Goal: Task Accomplishment & Management: Manage account settings

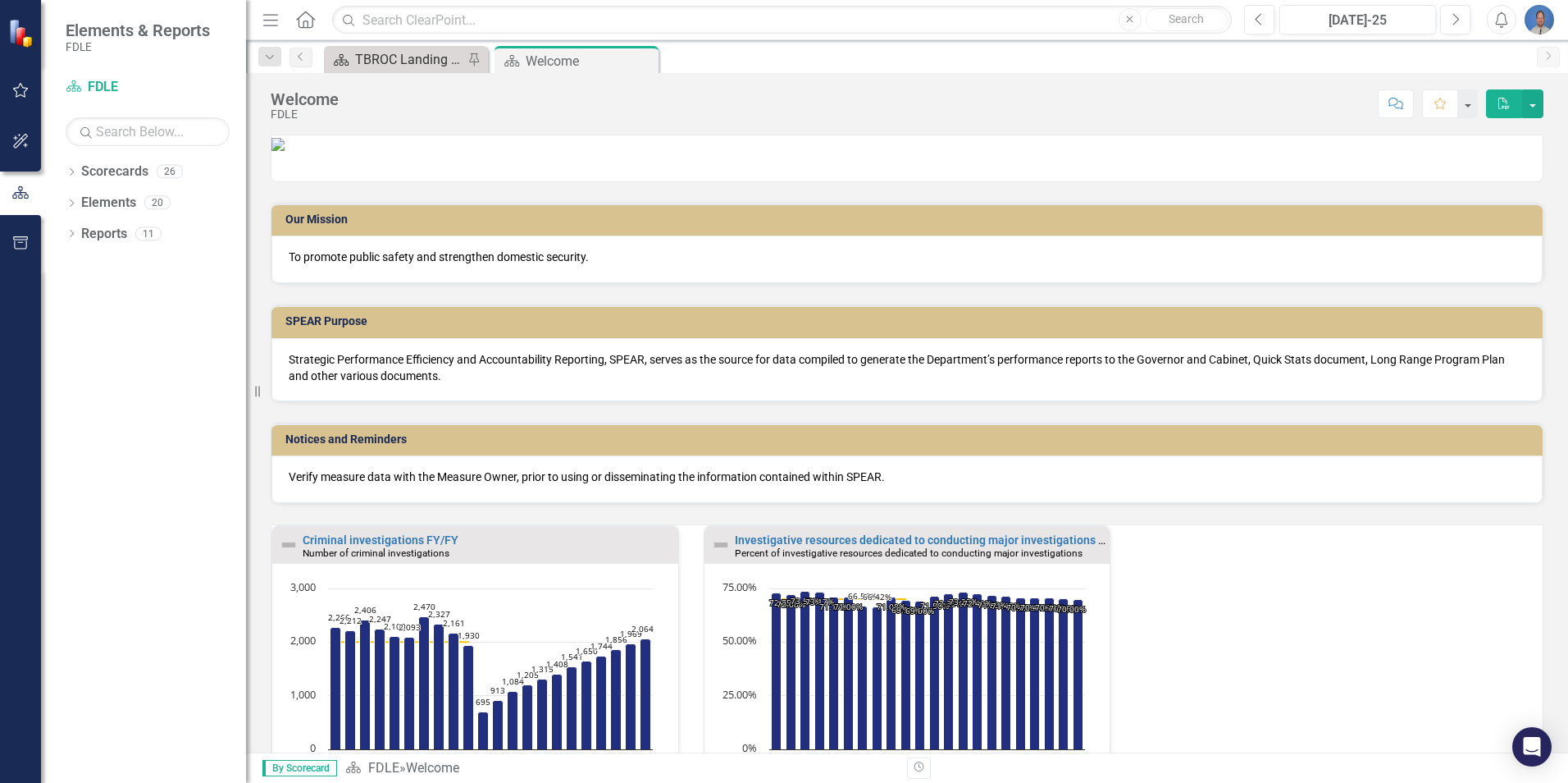
click at [400, 56] on div "TBROC Landing Page" at bounding box center [409, 59] width 109 height 20
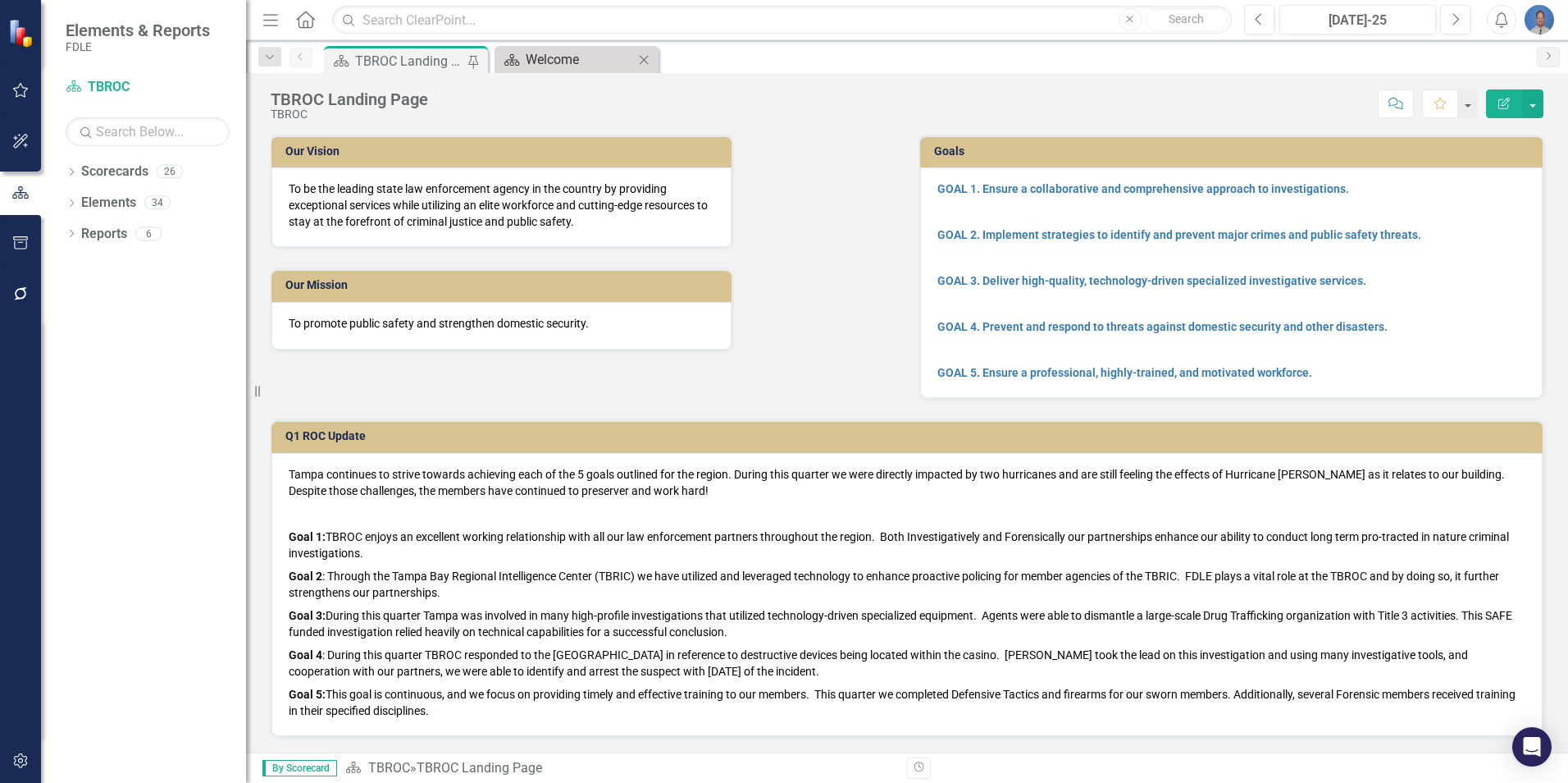
click at [568, 65] on div "Welcome" at bounding box center [580, 59] width 109 height 20
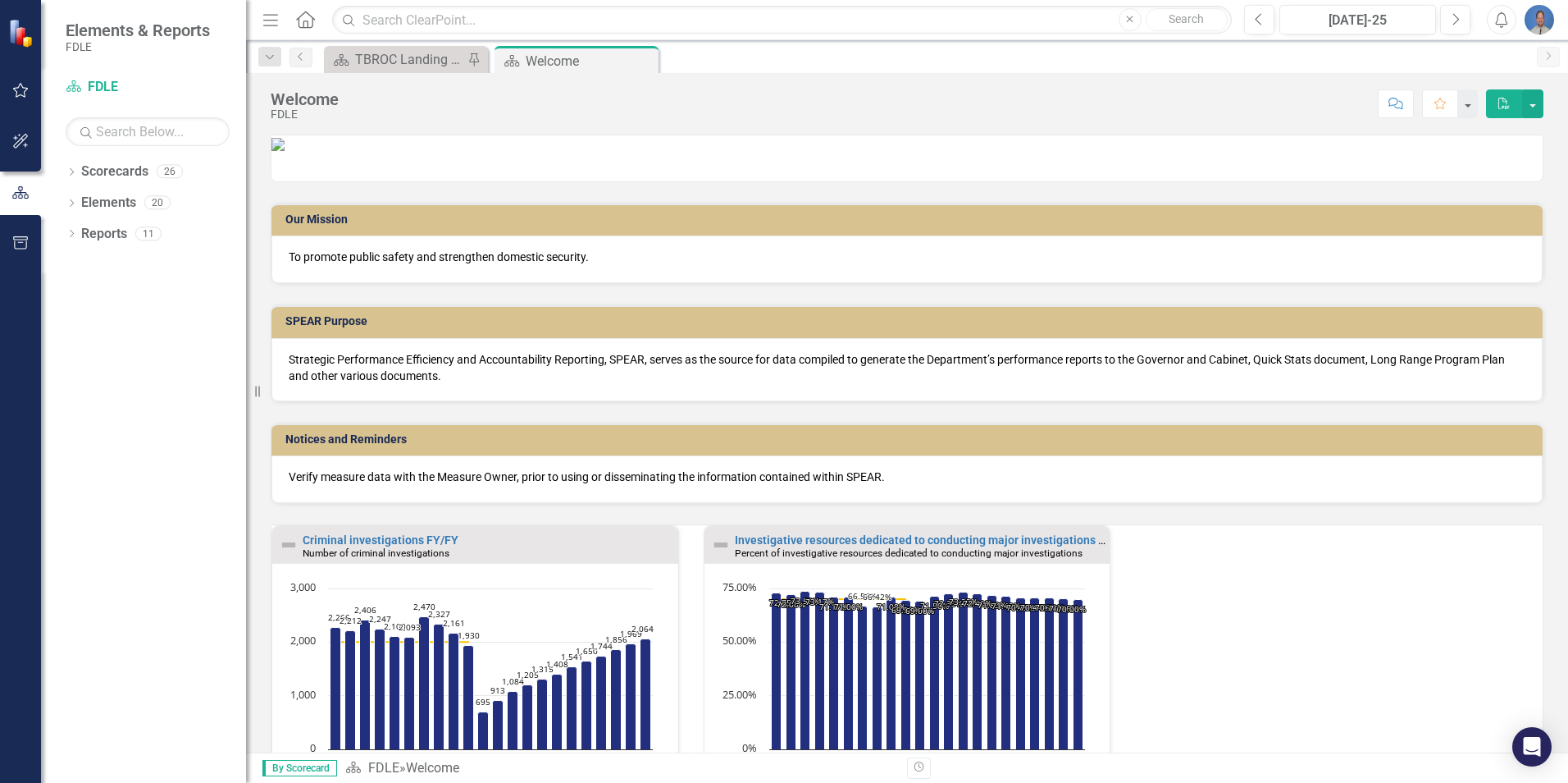
click at [1540, 19] on img "button" at bounding box center [1540, 19] width 29 height 29
click at [1468, 200] on link "Logout Log Out" at bounding box center [1489, 207] width 130 height 30
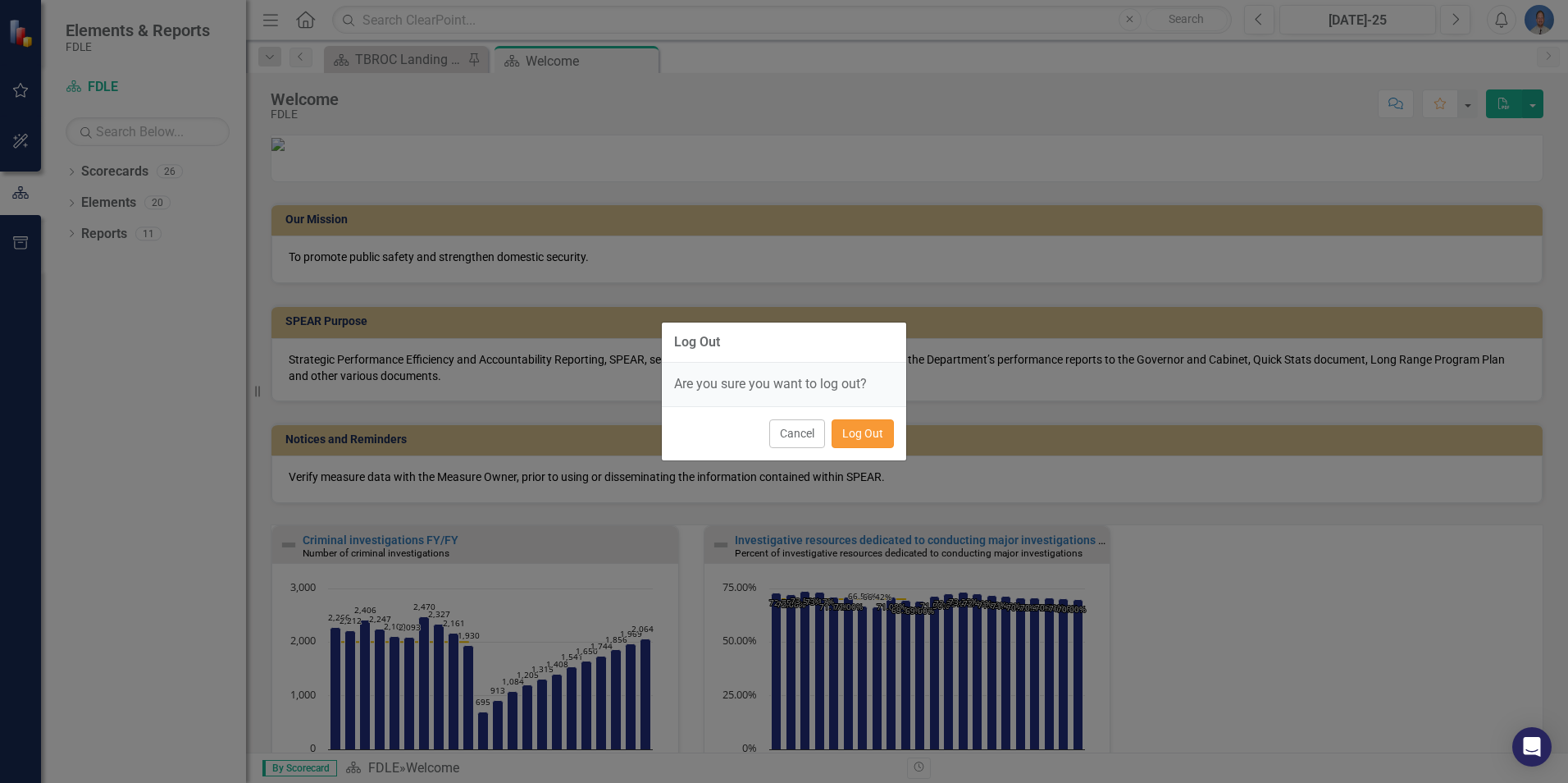
click at [870, 437] on button "Log Out" at bounding box center [863, 434] width 62 height 29
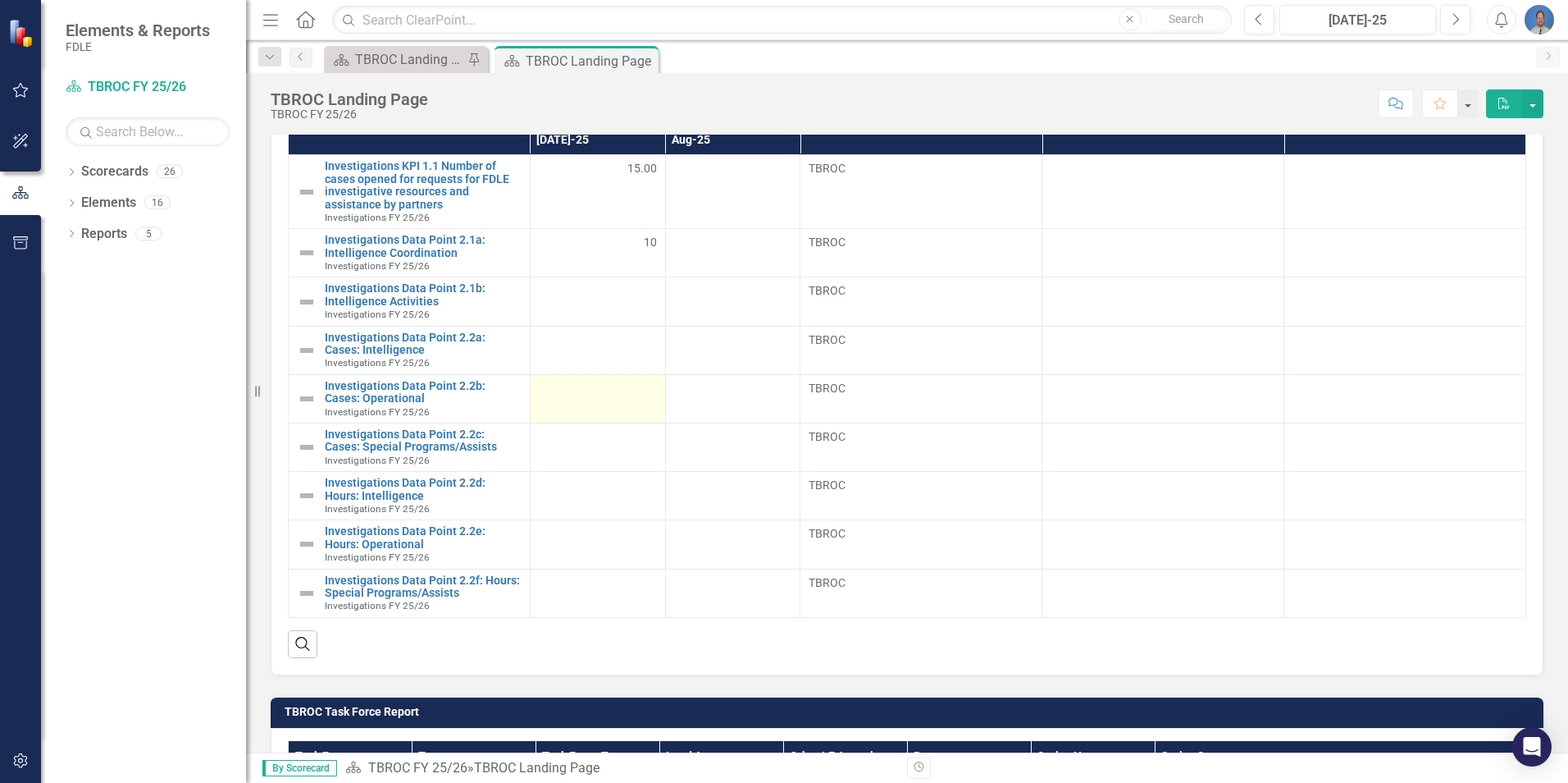
scroll to position [738, 0]
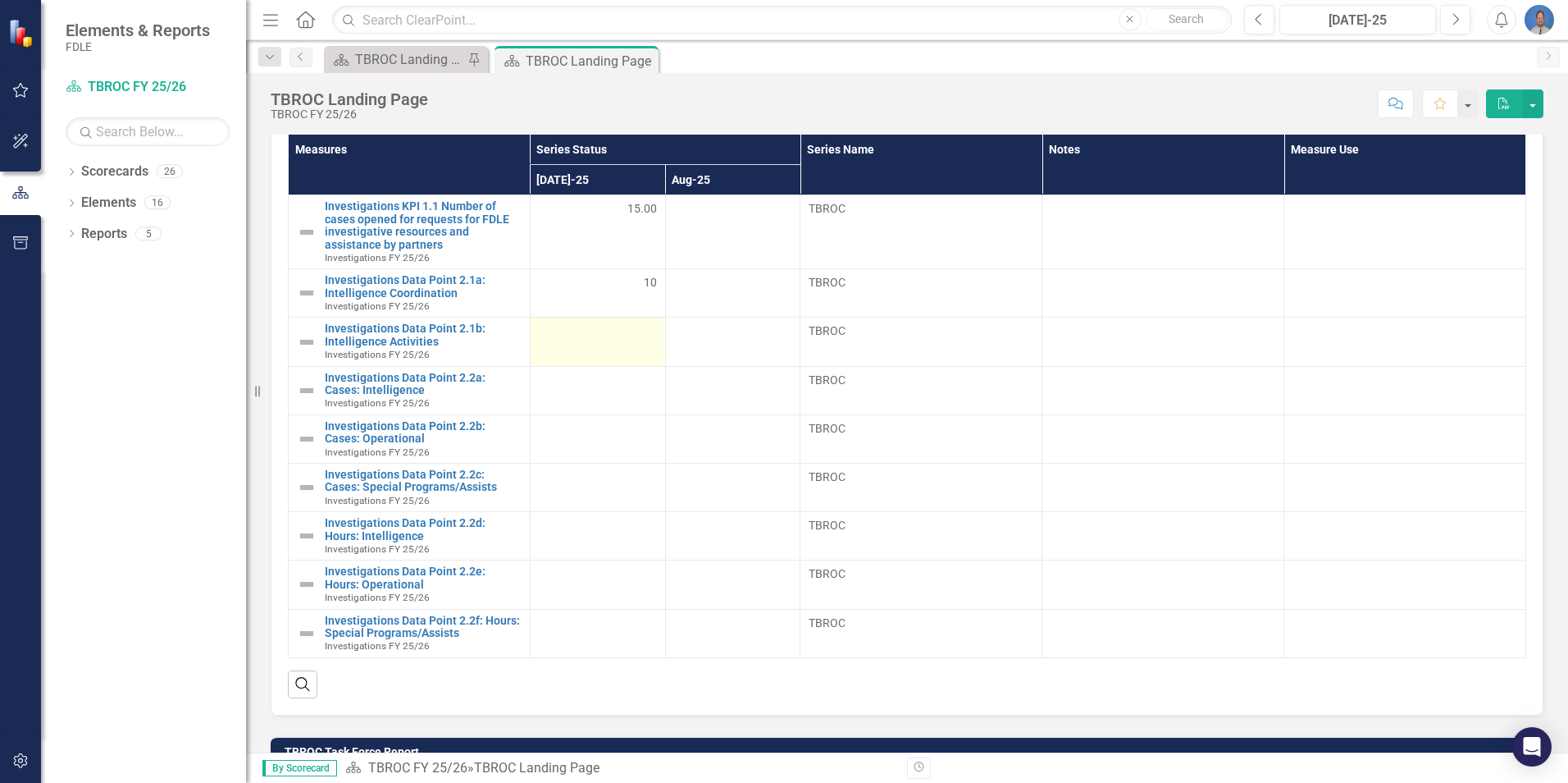
click at [646, 328] on div at bounding box center [598, 332] width 118 height 19
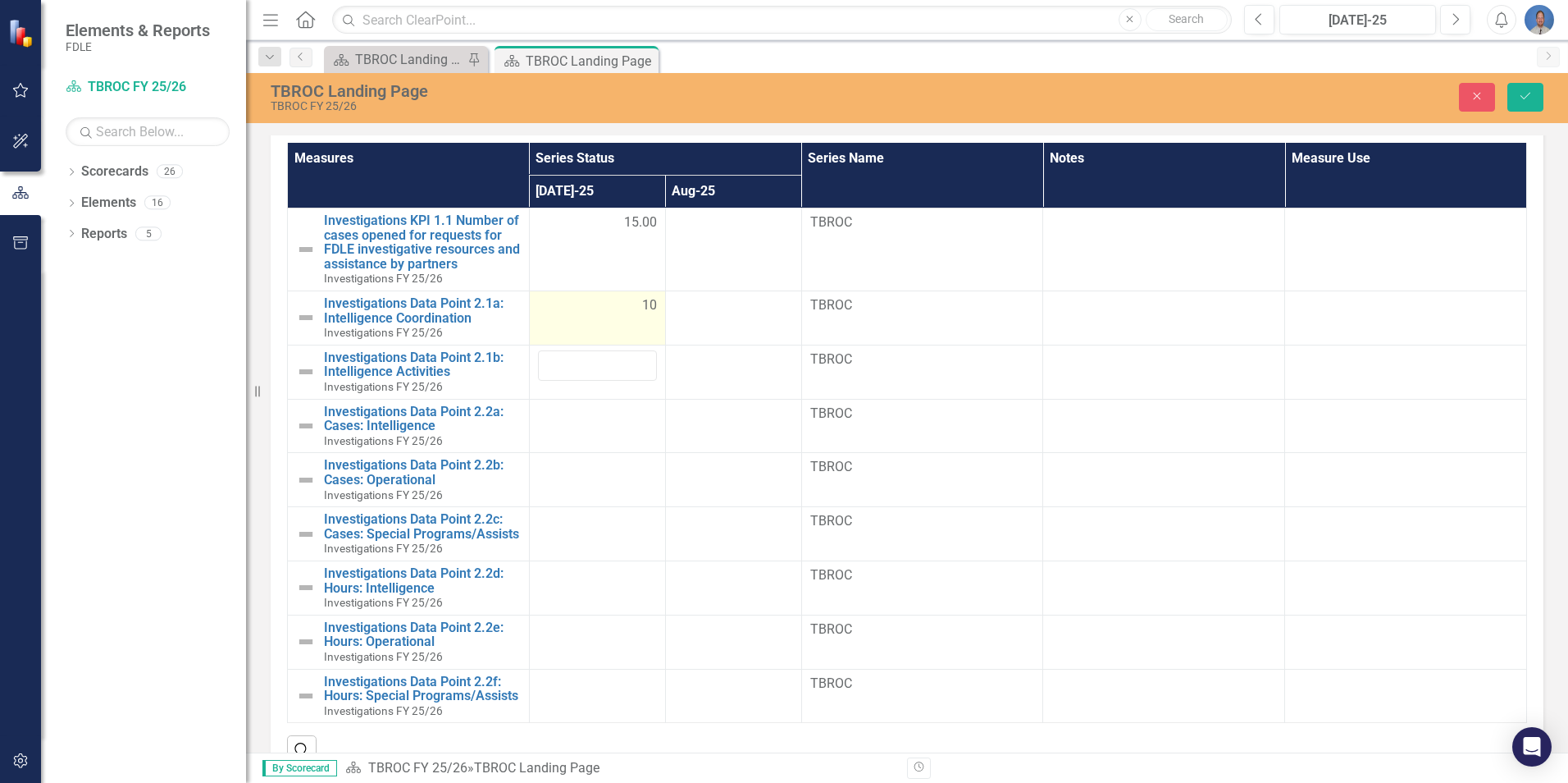
scroll to position [746, 0]
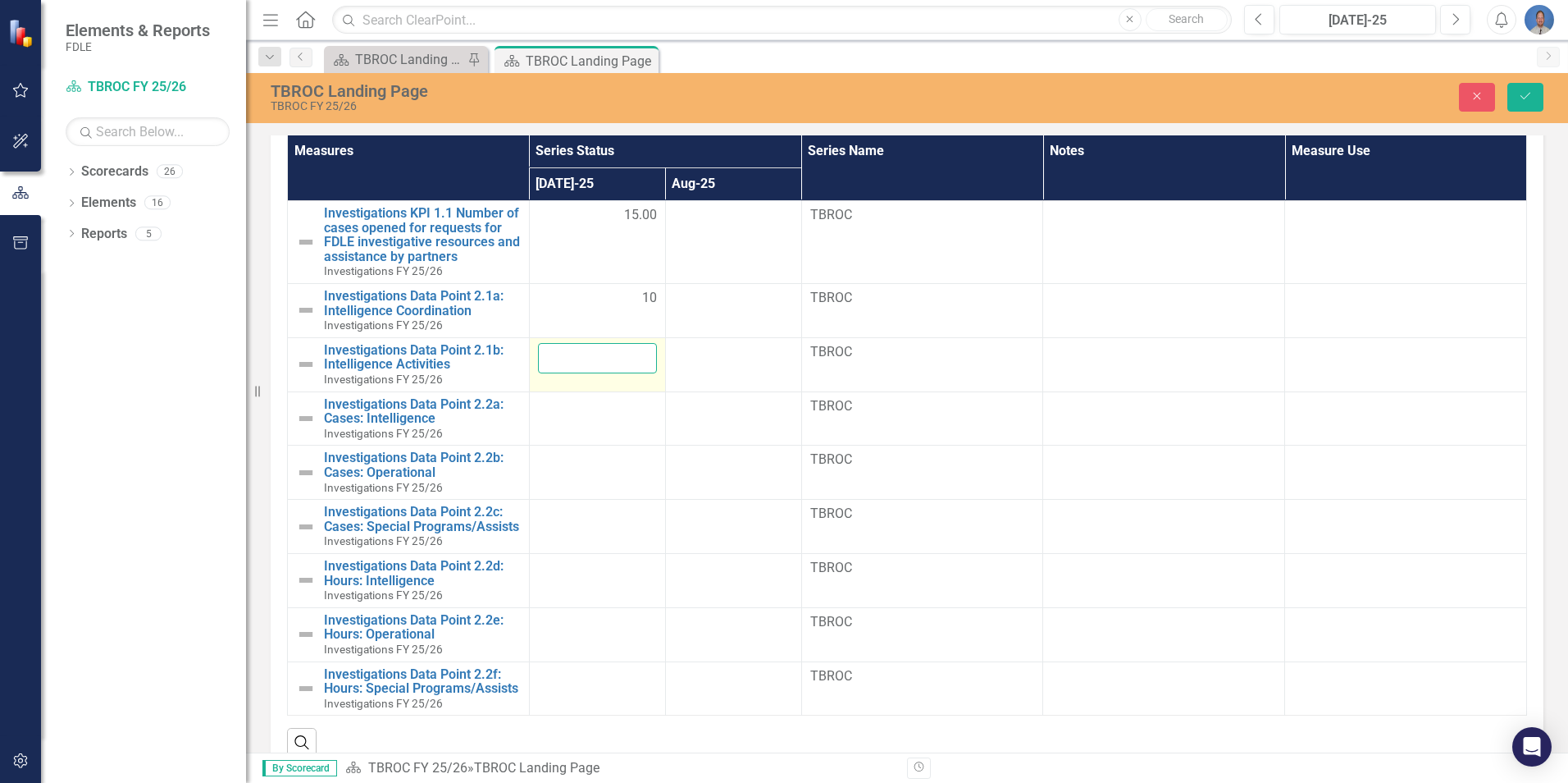
click at [579, 361] on input "number" at bounding box center [597, 358] width 119 height 30
type input "273"
click at [1414, 100] on div "Close Save" at bounding box center [1293, 97] width 527 height 29
click at [612, 365] on input "273" at bounding box center [597, 358] width 119 height 30
click at [606, 398] on div at bounding box center [597, 407] width 119 height 19
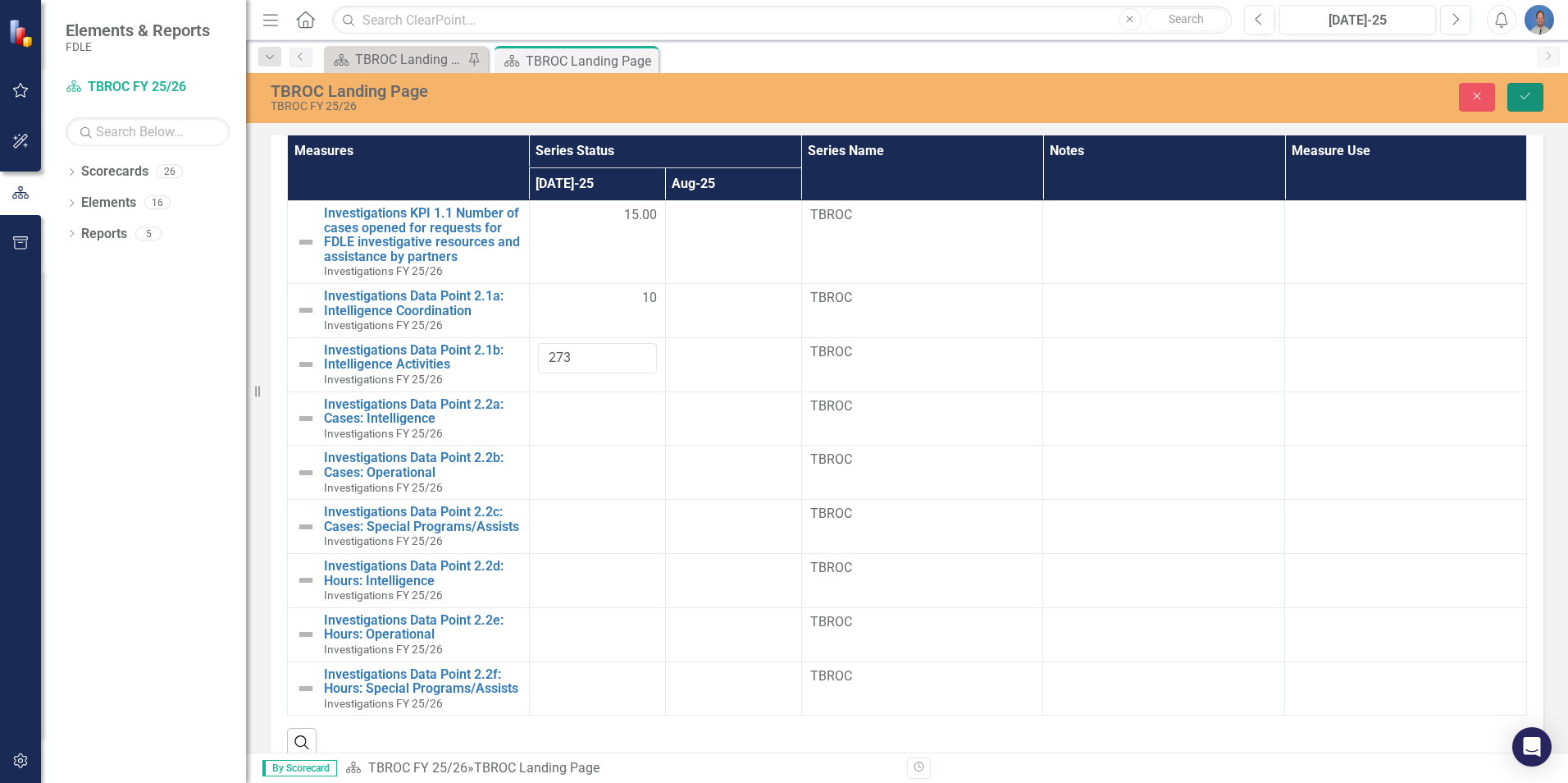
click at [1520, 101] on icon "Save" at bounding box center [1525, 96] width 15 height 12
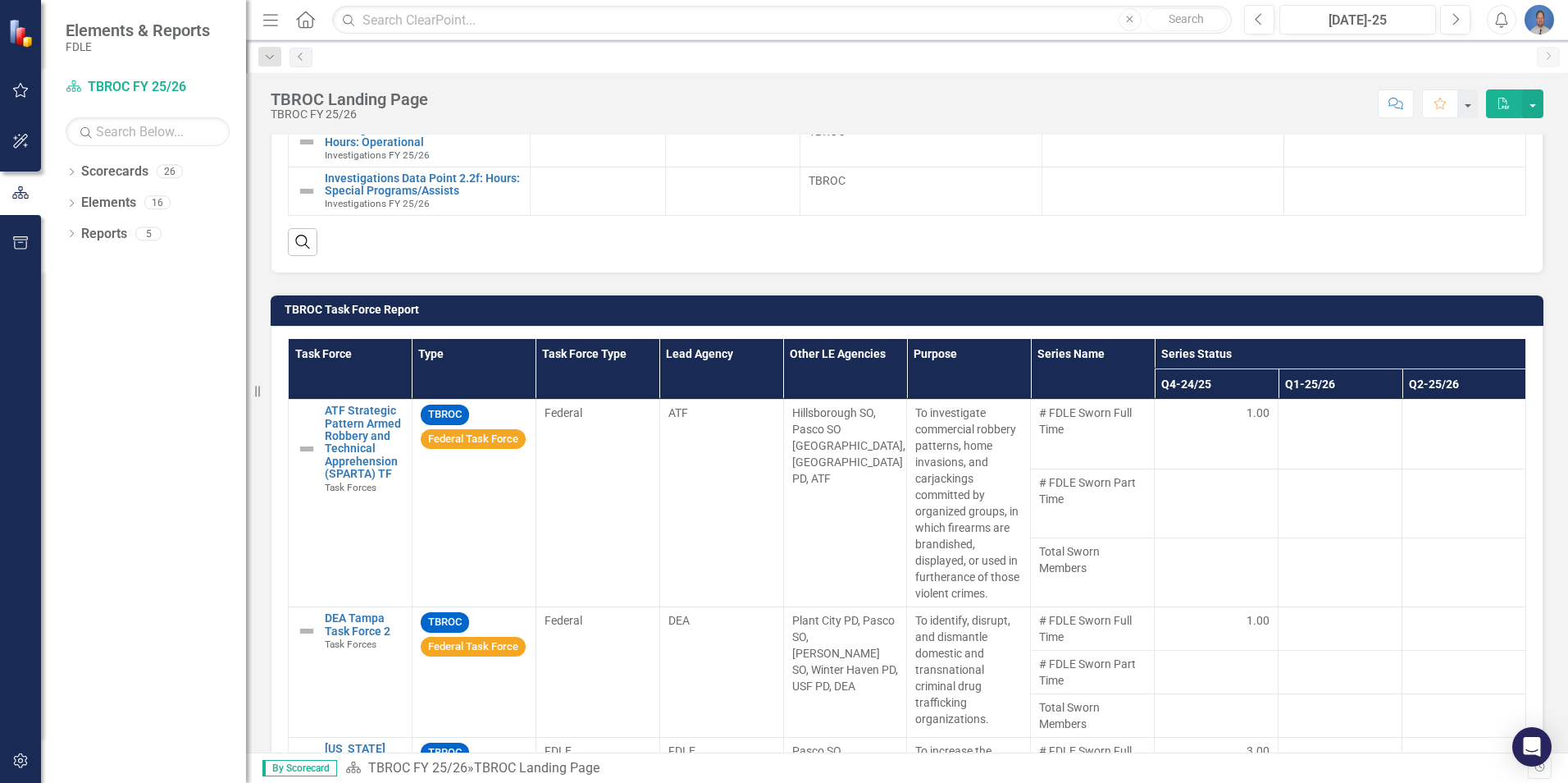
scroll to position [657, 0]
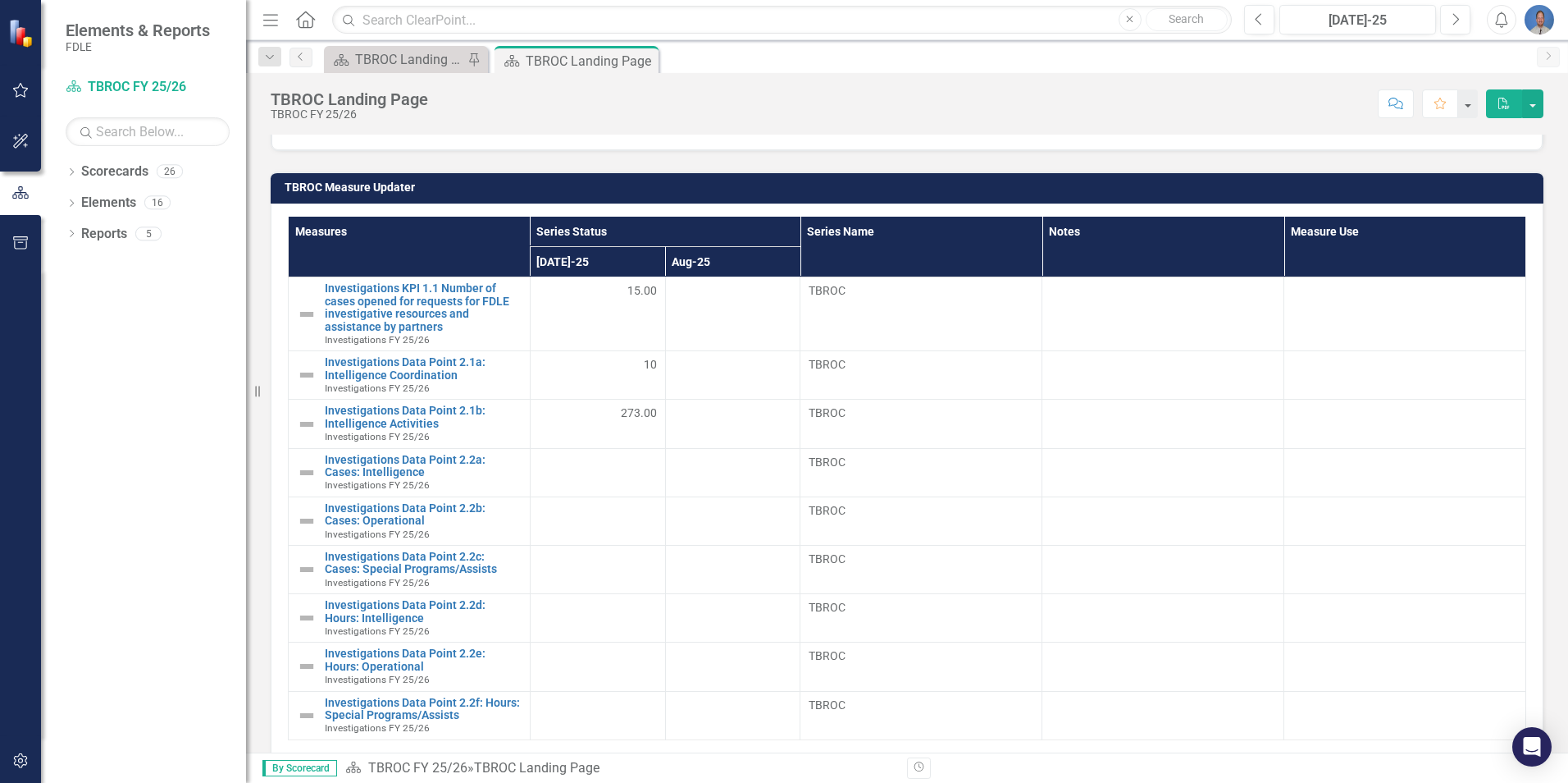
click at [1542, 16] on img "button" at bounding box center [1540, 19] width 29 height 29
click at [1462, 200] on link "Logout Log Out" at bounding box center [1489, 207] width 130 height 30
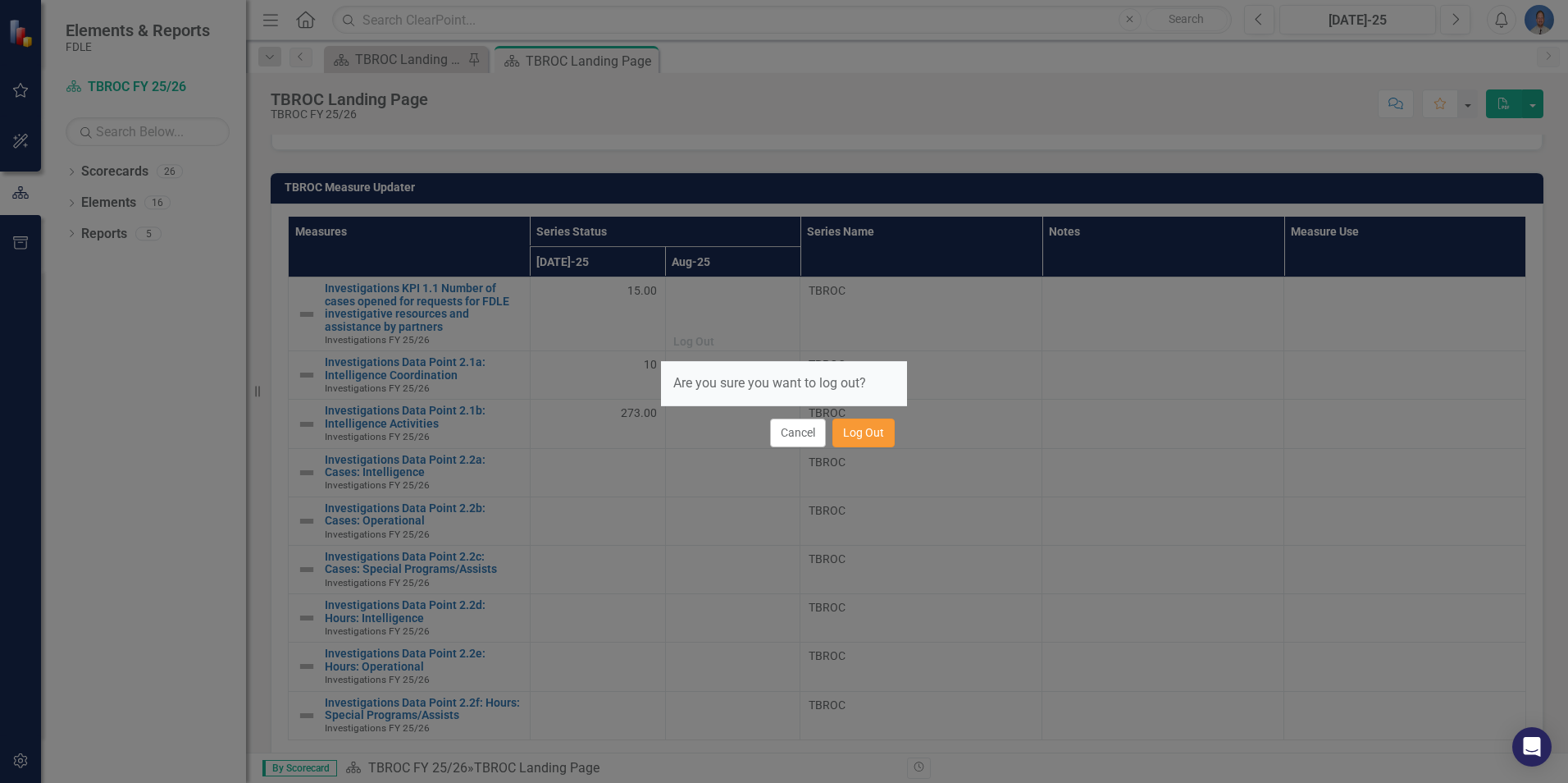
click at [866, 436] on button "Log Out" at bounding box center [864, 433] width 62 height 29
